Goal: Find specific page/section: Find specific page/section

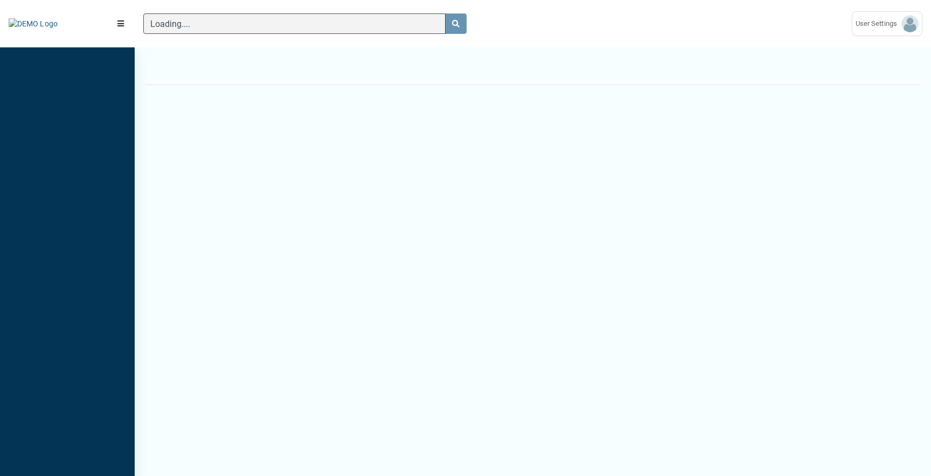
scroll to position [5, 1]
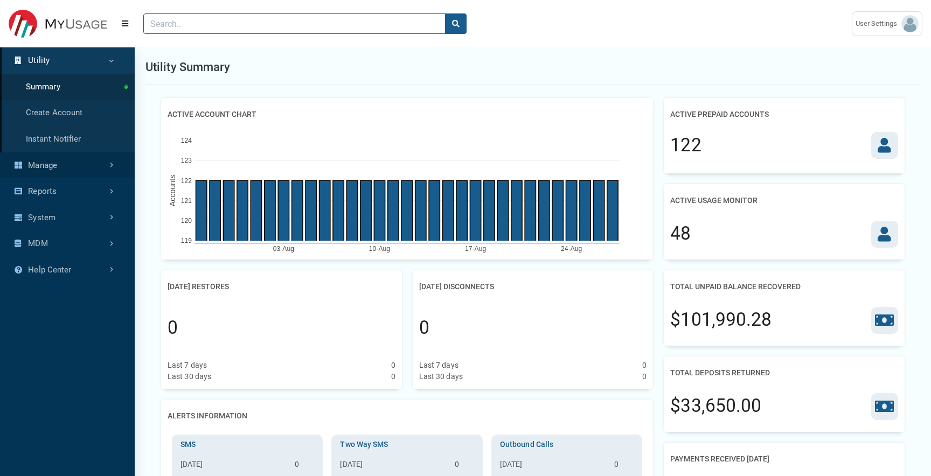
click at [106, 156] on link "Manage" at bounding box center [67, 165] width 135 height 26
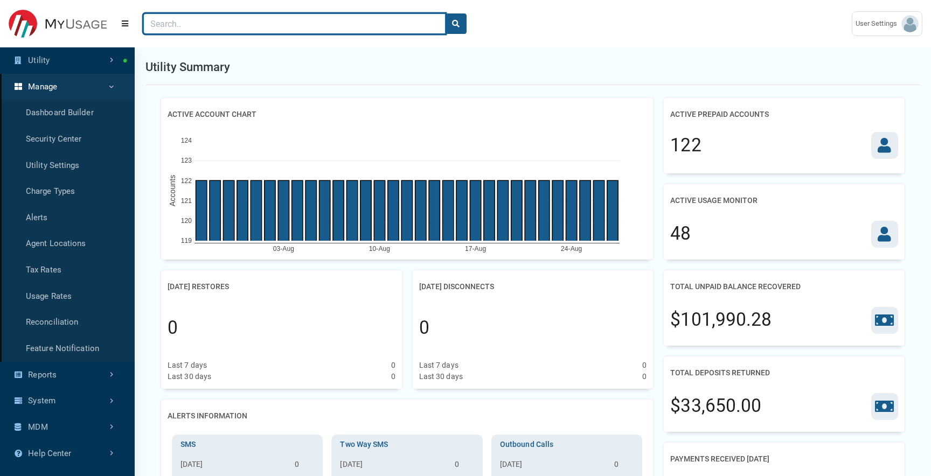
click at [187, 23] on input "Search" at bounding box center [294, 23] width 302 height 20
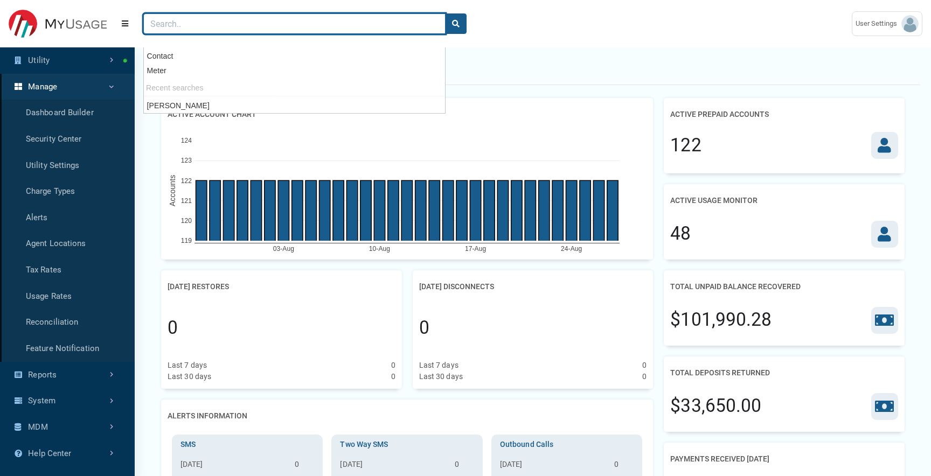
paste input "CFord-Stg@2025"
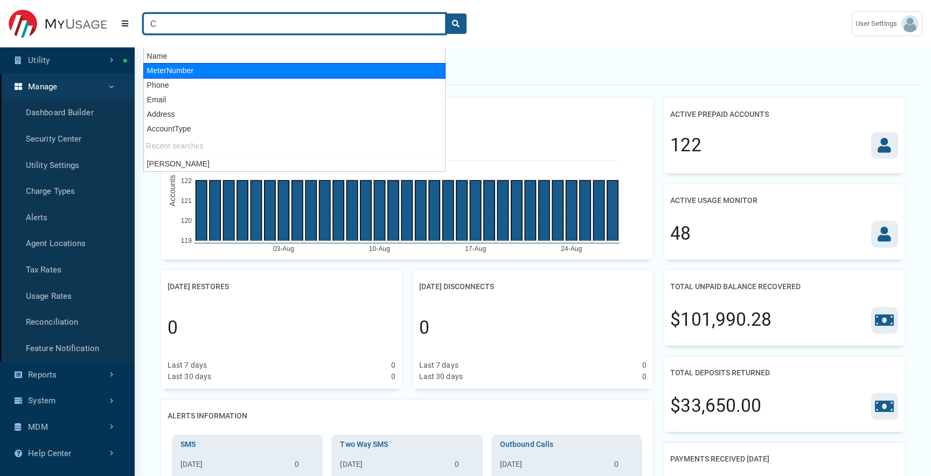
type input "C"
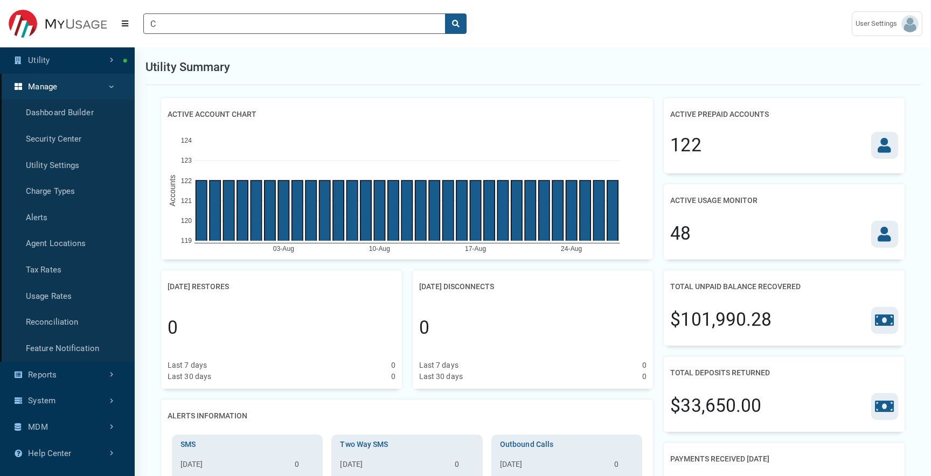
click at [709, 207] on h2 "Active Usage Monitor" at bounding box center [713, 201] width 87 height 20
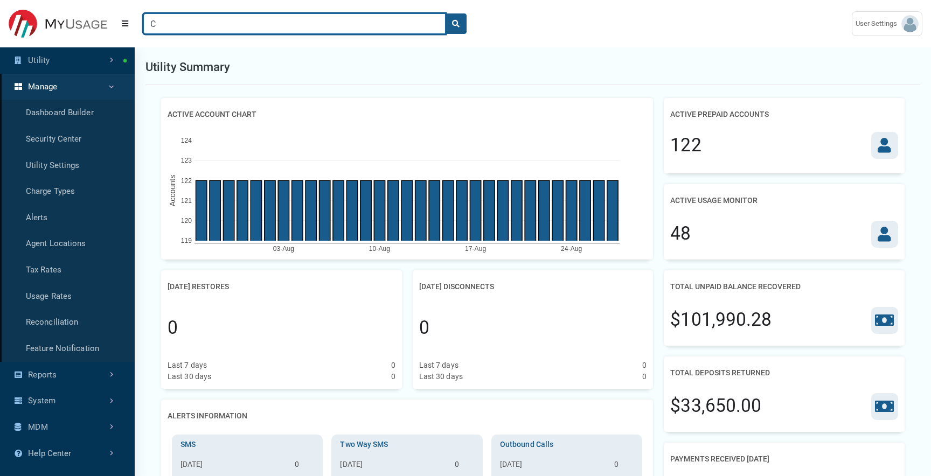
click at [266, 19] on input "C" at bounding box center [294, 23] width 302 height 20
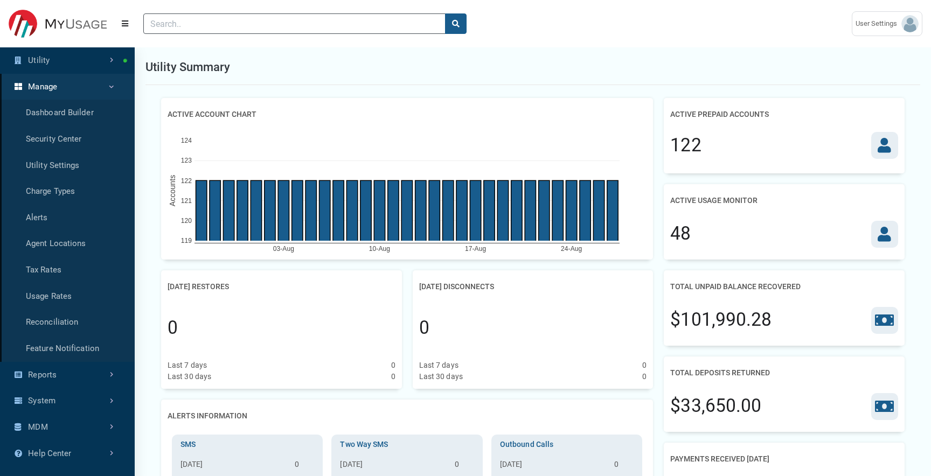
click at [600, 20] on div at bounding box center [489, 24] width 708 height 38
